Goal: Task Accomplishment & Management: Manage account settings

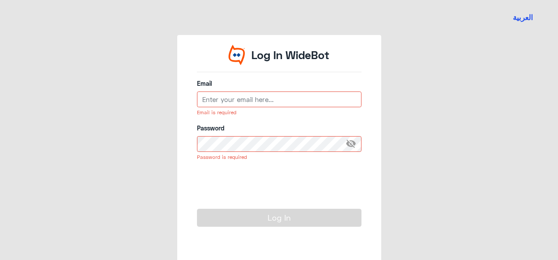
type input "[PERSON_NAME][EMAIL_ADDRESS][PERSON_NAME][DOMAIN_NAME]"
click at [256, 100] on input "[PERSON_NAME][EMAIL_ADDRESS][PERSON_NAME][DOMAIN_NAME]" at bounding box center [279, 100] width 164 height 16
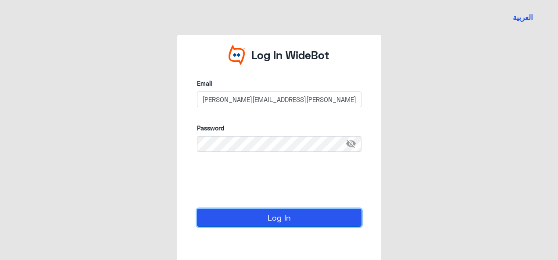
click at [258, 219] on button "Log In" at bounding box center [279, 218] width 164 height 18
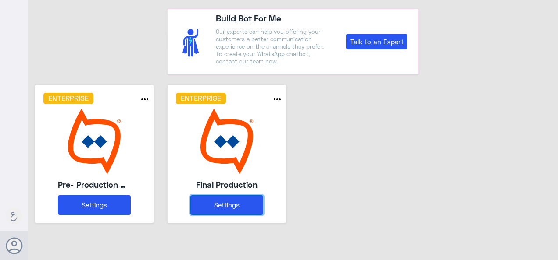
click at [239, 207] on button "Settings" at bounding box center [226, 206] width 73 height 20
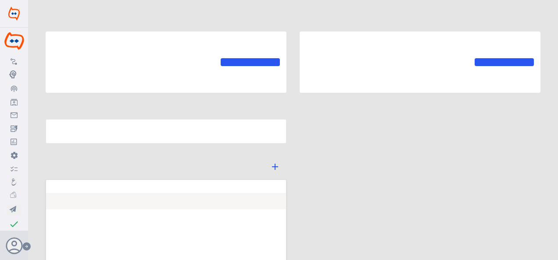
type input "Final Production"
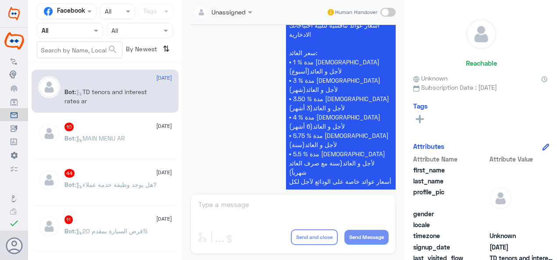
scroll to position [142, 0]
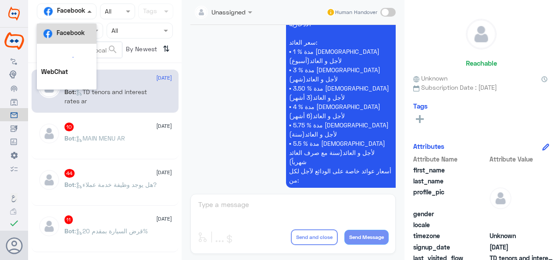
click at [90, 13] on span at bounding box center [90, 11] width 11 height 9
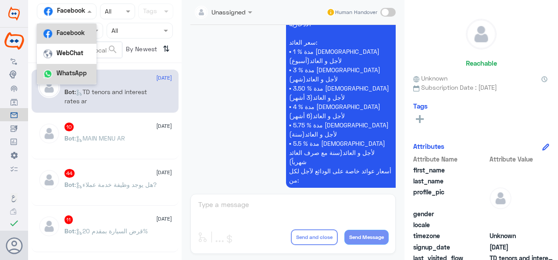
click at [75, 78] on div "WhatsApp" at bounding box center [67, 74] width 60 height 20
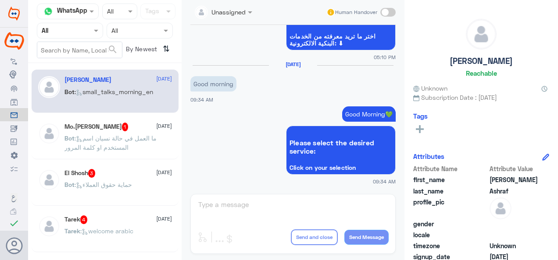
scroll to position [4758, 0]
